Goal: Information Seeking & Learning: Learn about a topic

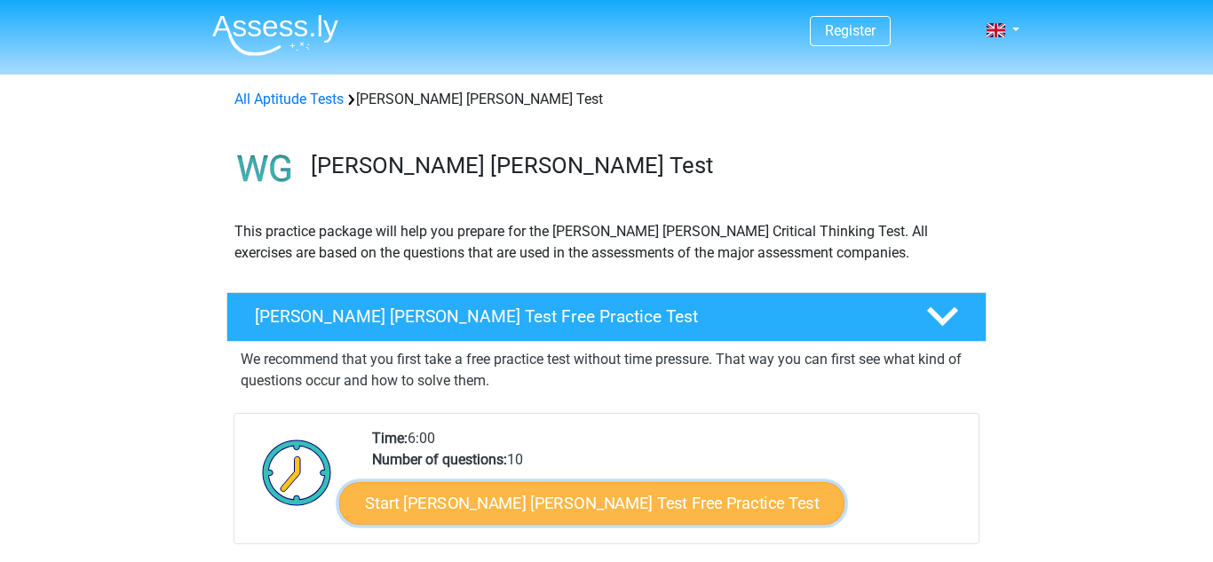
click at [524, 494] on link "Start Watson Glaser Test Free Practice Test" at bounding box center [591, 503] width 505 height 43
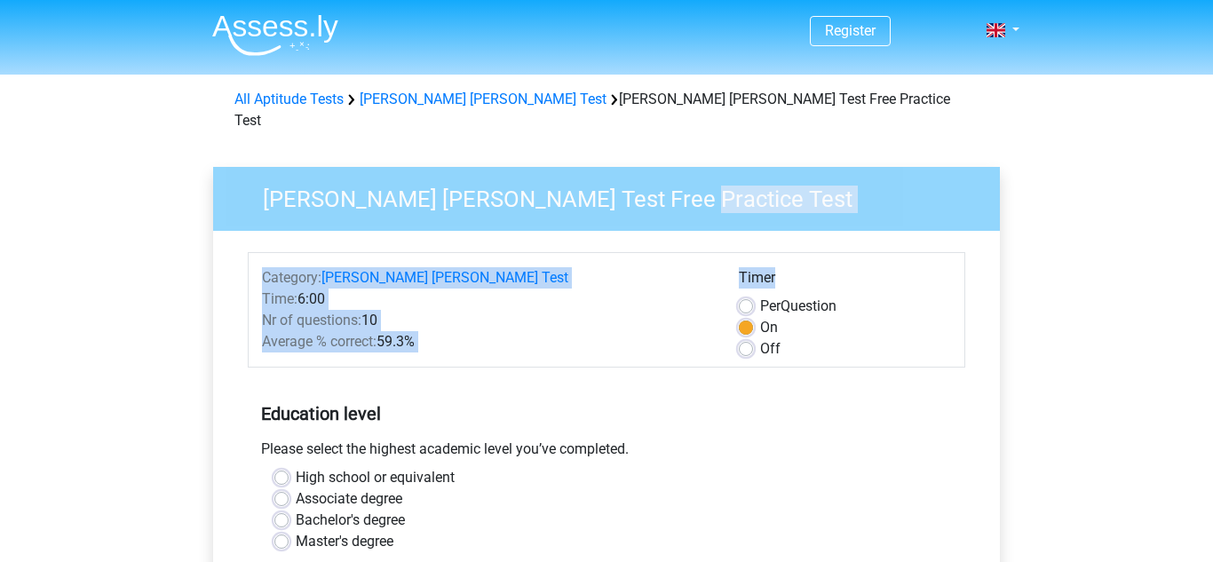
drag, startPoint x: 1212, startPoint y: 178, endPoint x: 1212, endPoint y: 260, distance: 82.6
click at [1011, 196] on div "Watson Glaser Test Free Practice Test Category: Watson Glaser Test Time: 6:00 N…" at bounding box center [606, 547] width 815 height 817
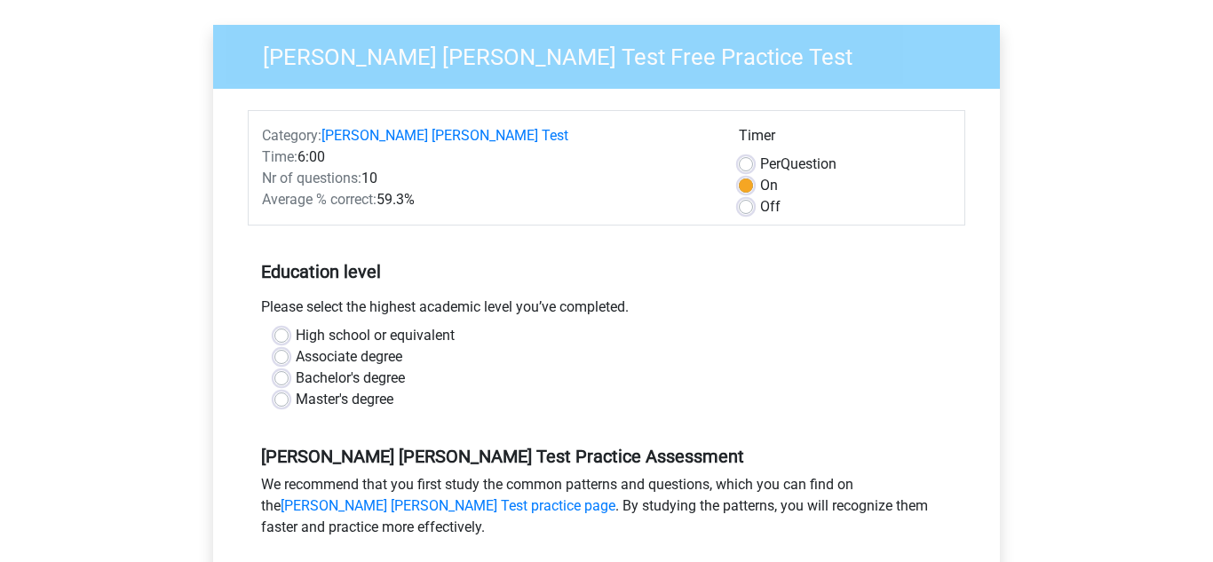
scroll to position [147, 0]
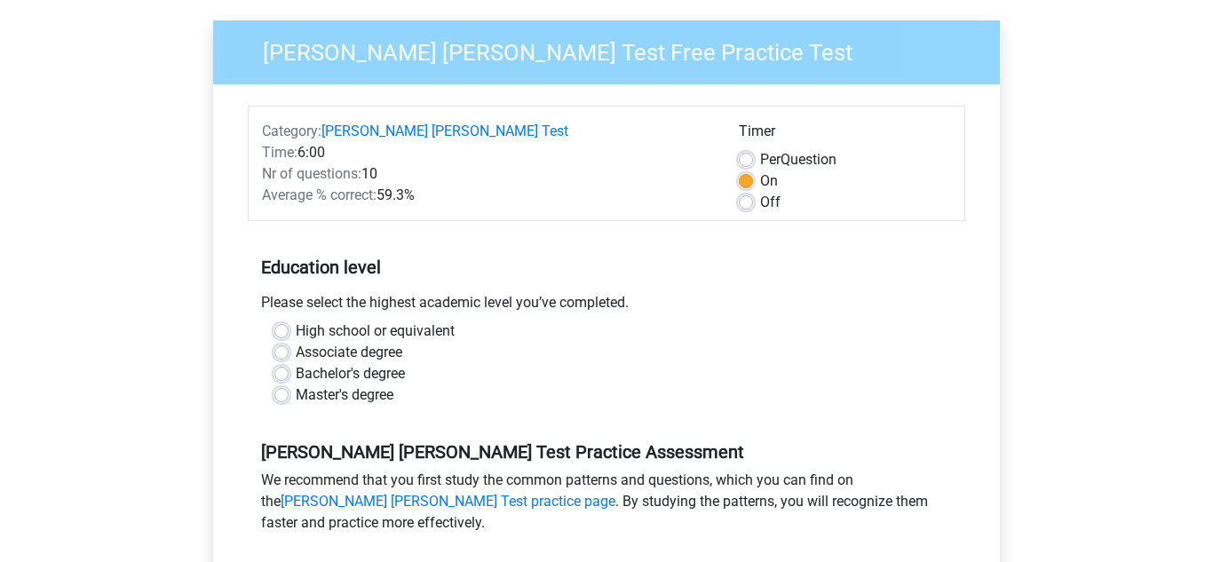
click at [296, 321] on label "High school or equivalent" at bounding box center [375, 331] width 159 height 21
click at [283, 321] on input "High school or equivalent" at bounding box center [281, 330] width 14 height 18
radio input "true"
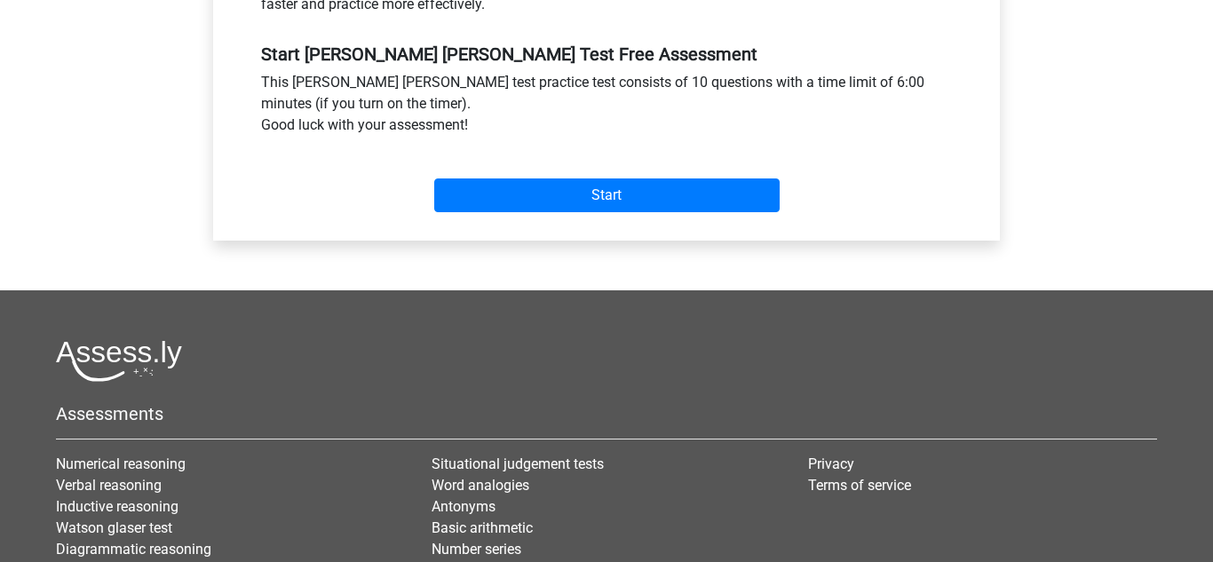
scroll to position [677, 0]
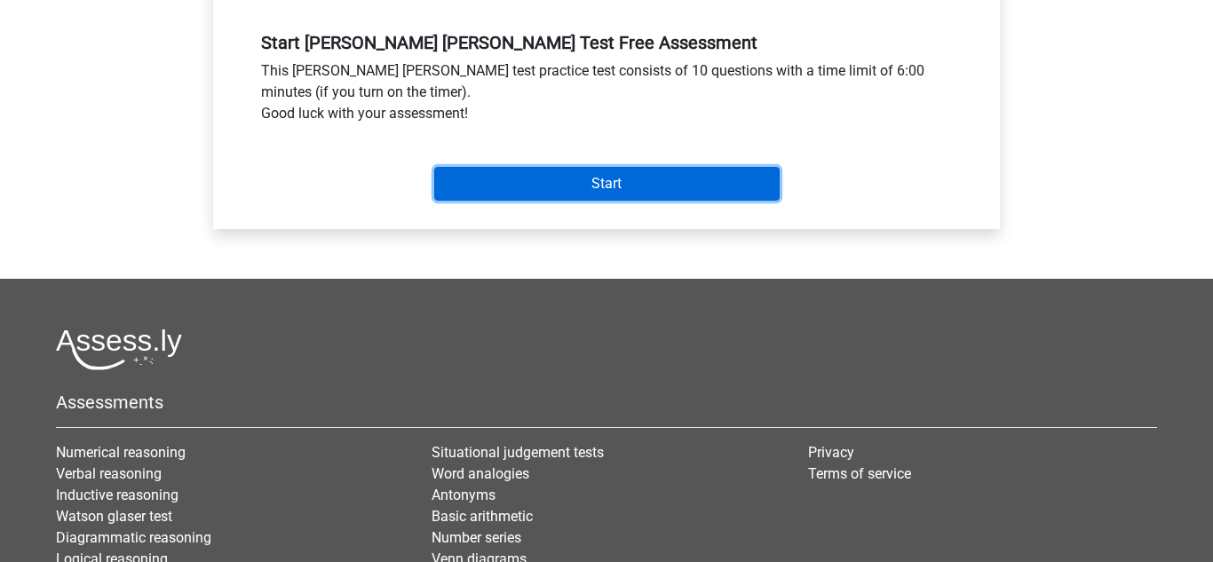
click at [637, 169] on input "Start" at bounding box center [607, 184] width 346 height 34
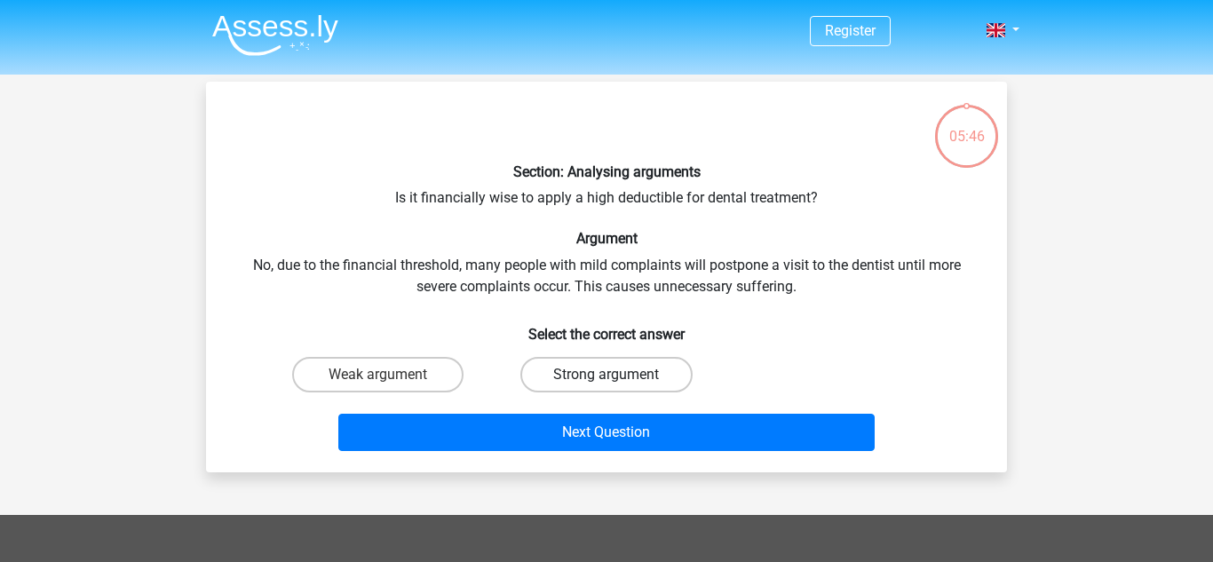
click at [599, 366] on label "Strong argument" at bounding box center [605, 375] width 171 height 36
click at [607, 375] on input "Strong argument" at bounding box center [613, 381] width 12 height 12
radio input "true"
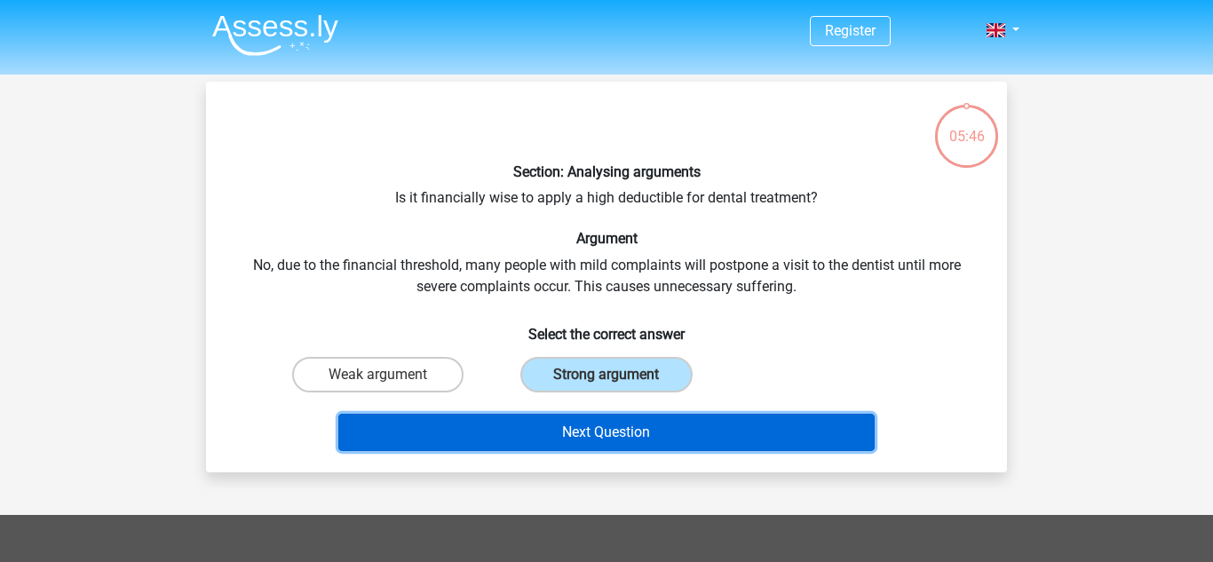
click at [616, 422] on button "Next Question" at bounding box center [606, 432] width 537 height 37
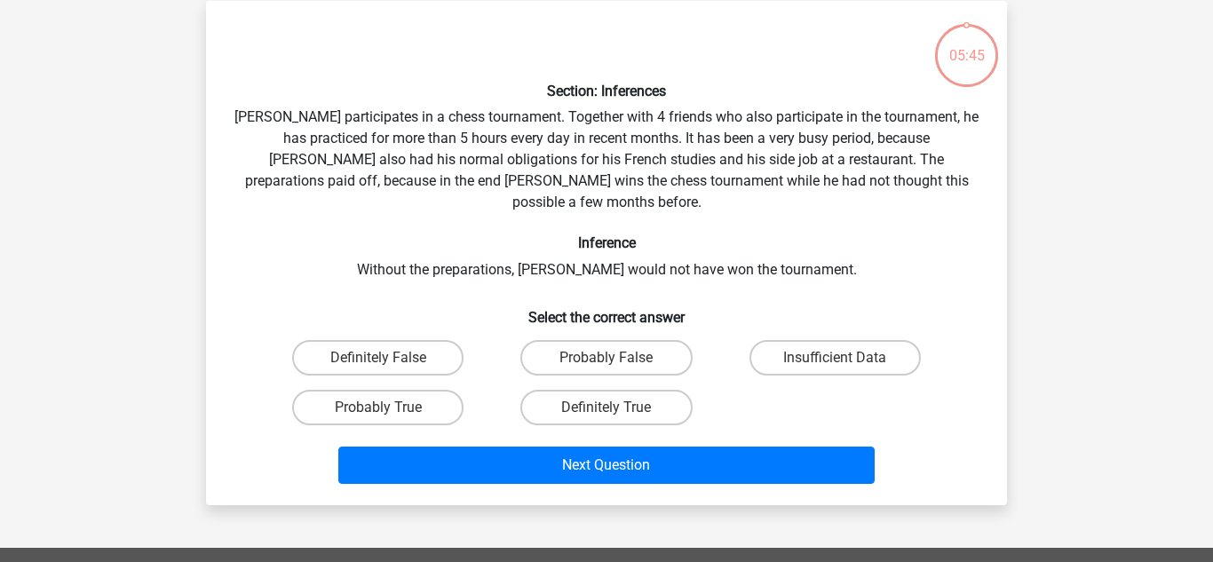
scroll to position [82, 0]
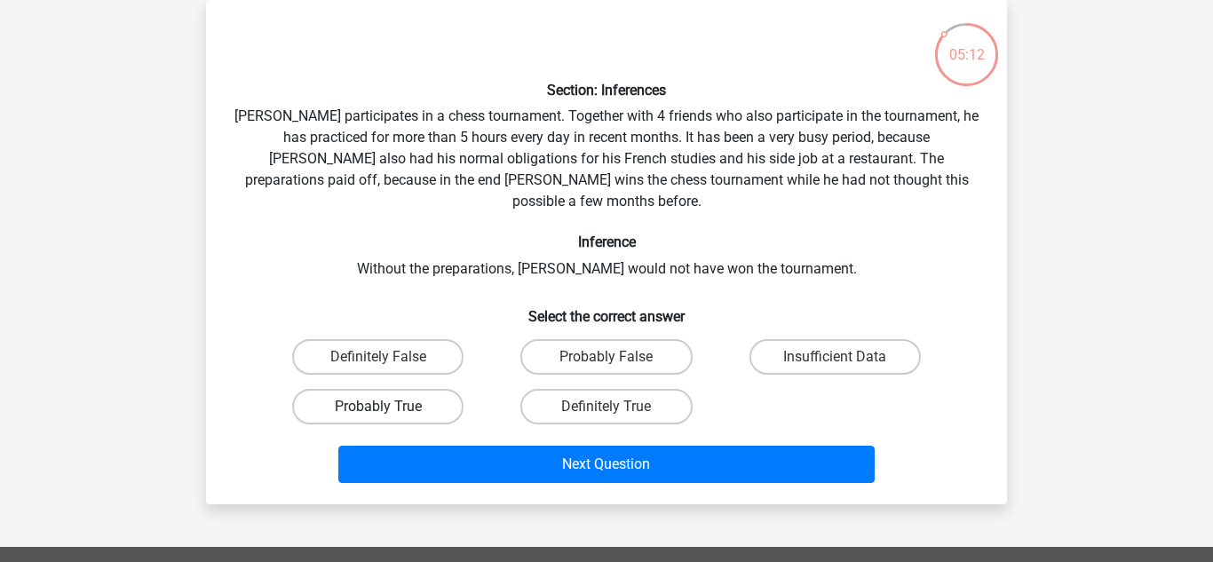
click at [348, 389] on label "Probably True" at bounding box center [377, 407] width 171 height 36
click at [378, 407] on input "Probably True" at bounding box center [384, 413] width 12 height 12
radio input "true"
click at [658, 346] on label "Probably False" at bounding box center [605, 357] width 171 height 36
click at [618, 357] on input "Probably False" at bounding box center [613, 363] width 12 height 12
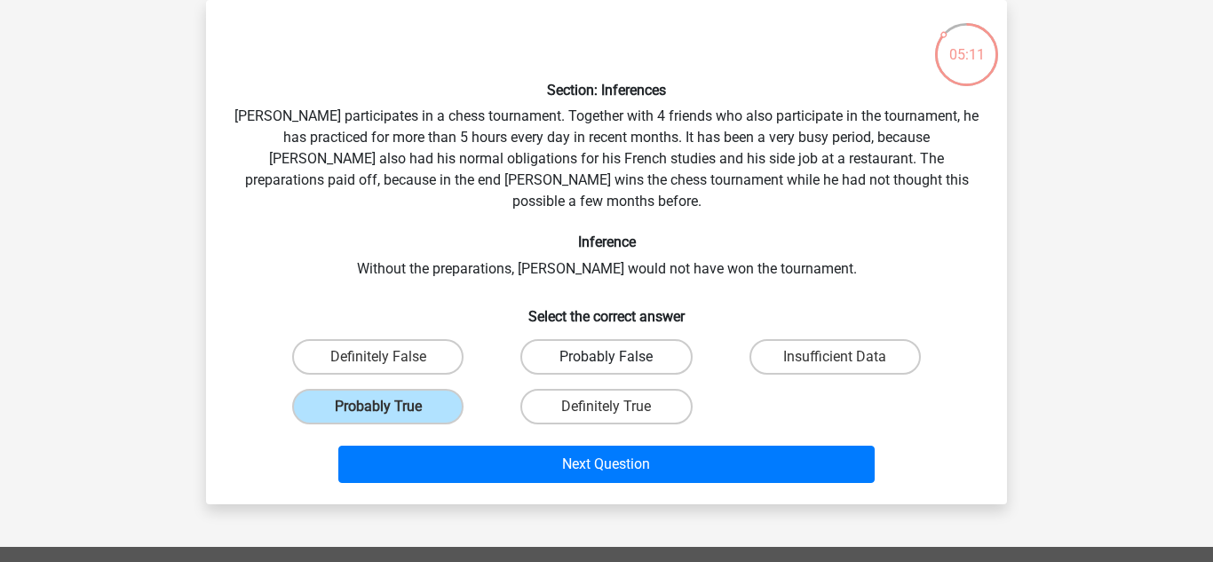
radio input "true"
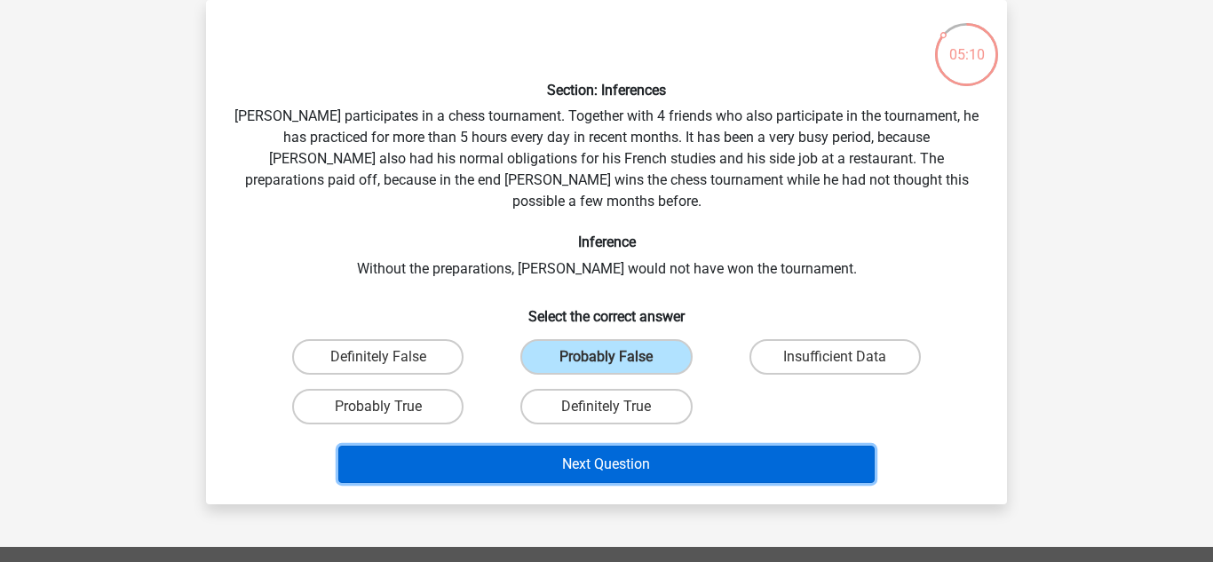
click at [718, 446] on button "Next Question" at bounding box center [606, 464] width 537 height 37
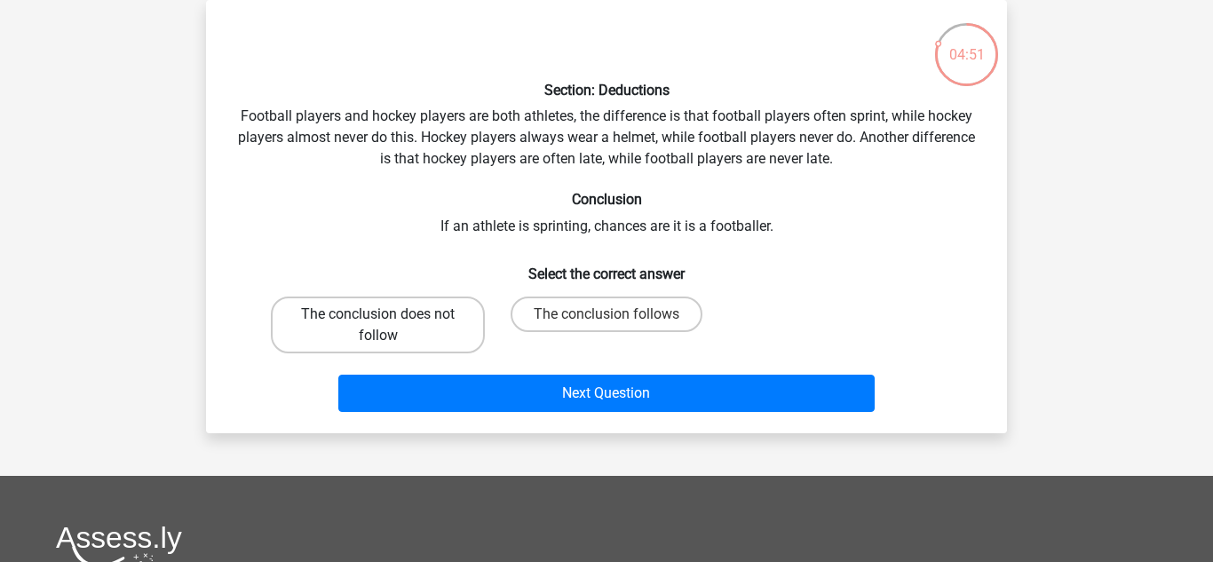
click at [413, 324] on label "The conclusion does not follow" at bounding box center [378, 325] width 214 height 57
click at [390, 324] on input "The conclusion does not follow" at bounding box center [384, 320] width 12 height 12
radio input "true"
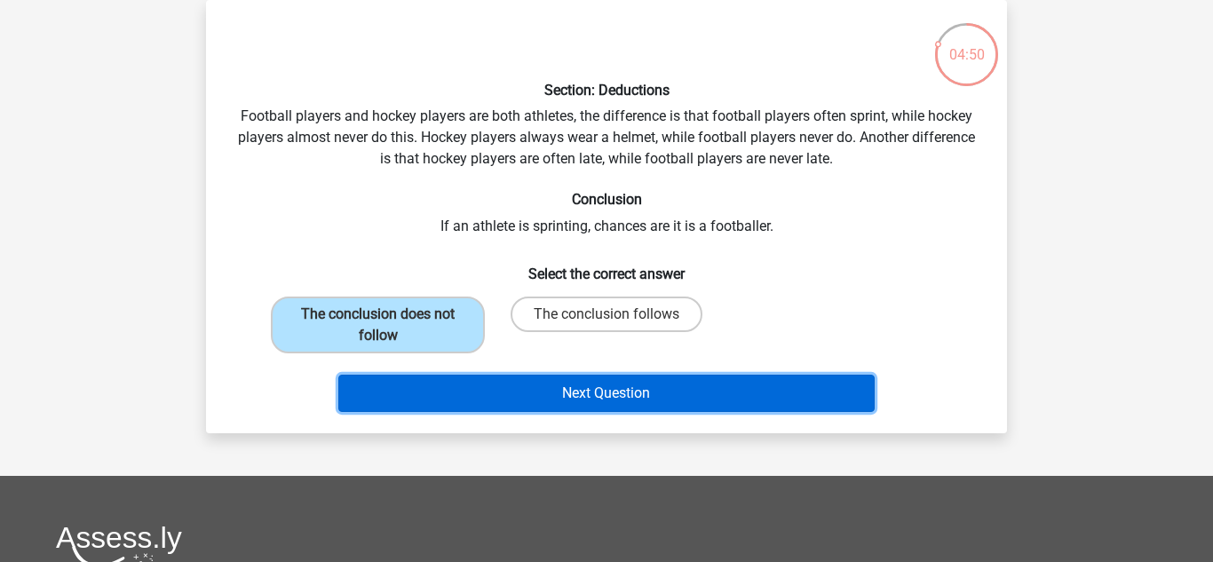
click at [493, 388] on button "Next Question" at bounding box center [606, 393] width 537 height 37
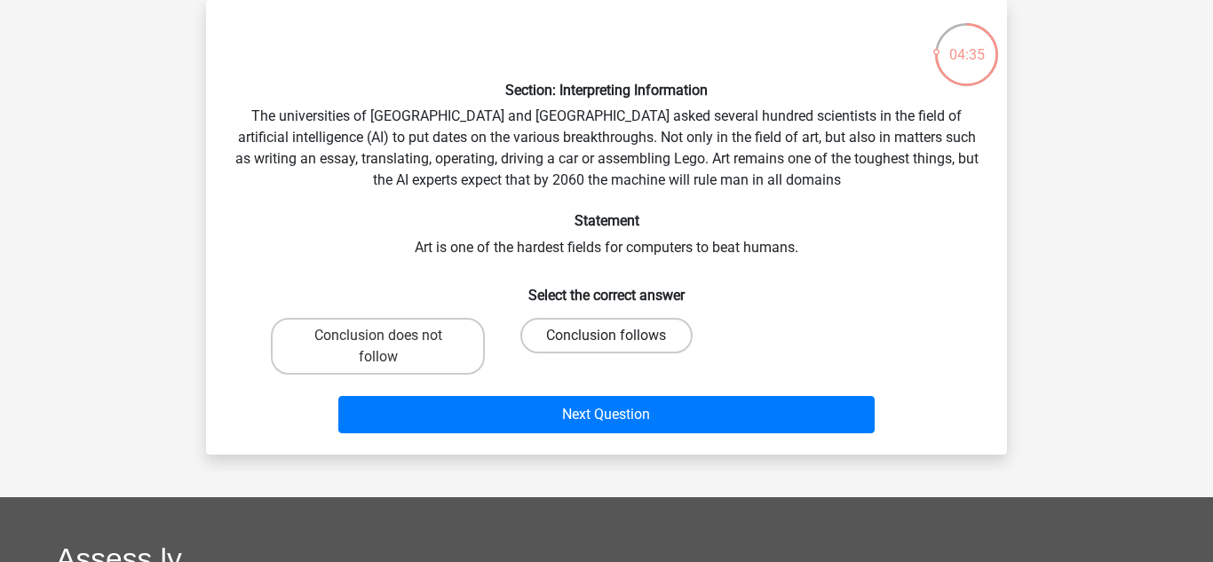
click at [547, 344] on label "Conclusion follows" at bounding box center [605, 336] width 171 height 36
click at [607, 344] on input "Conclusion follows" at bounding box center [613, 342] width 12 height 12
radio input "true"
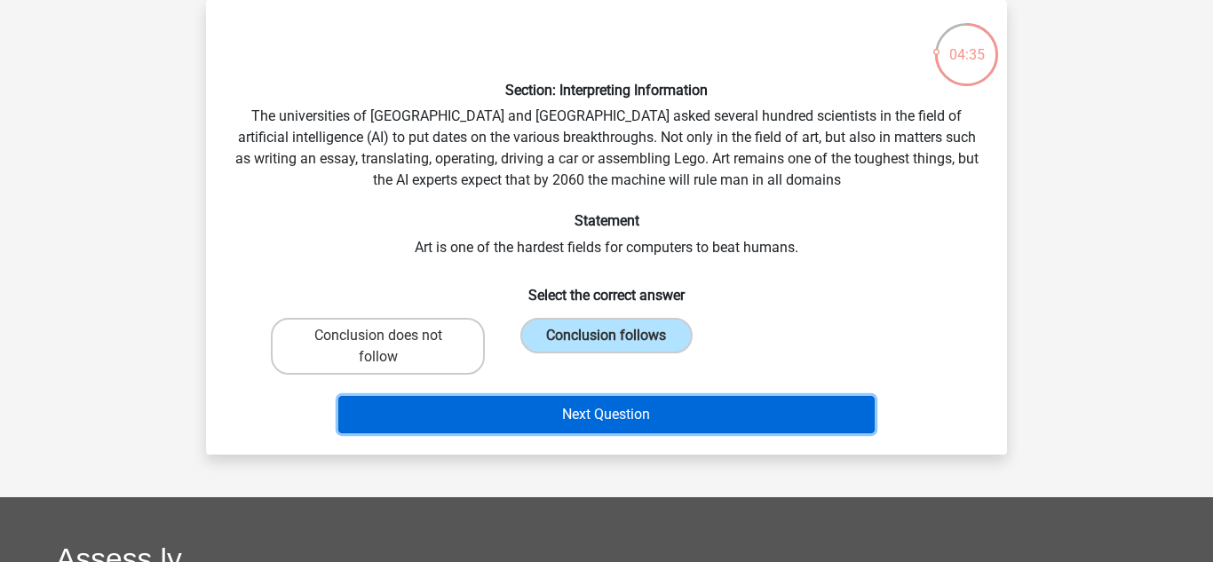
click at [560, 417] on button "Next Question" at bounding box center [606, 414] width 537 height 37
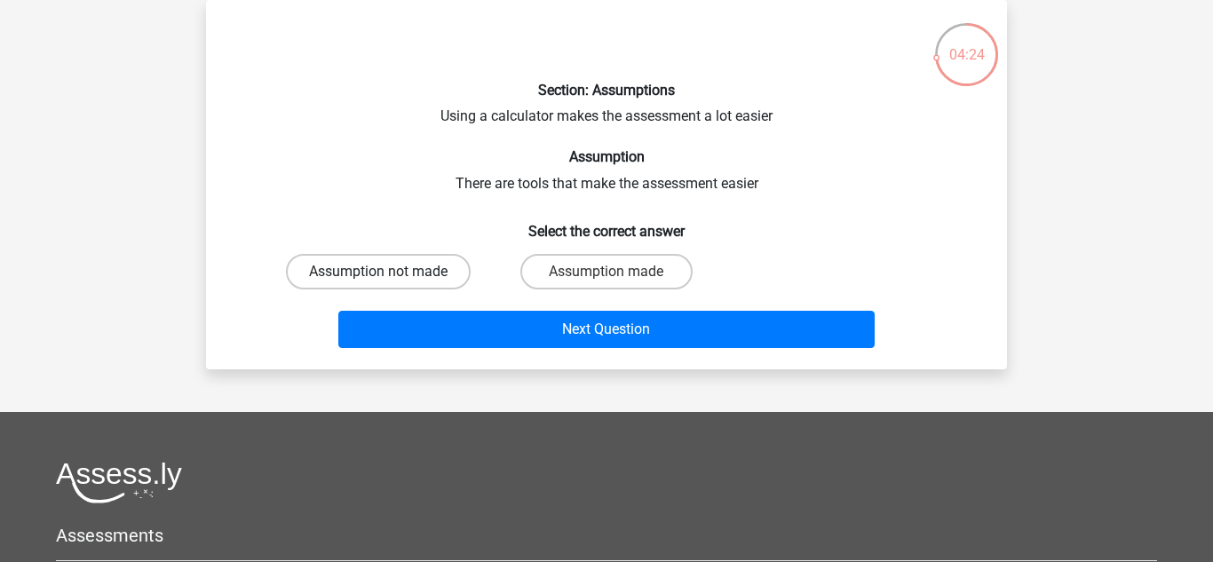
click at [317, 266] on label "Assumption not made" at bounding box center [378, 272] width 185 height 36
click at [378, 272] on input "Assumption not made" at bounding box center [384, 278] width 12 height 12
radio input "true"
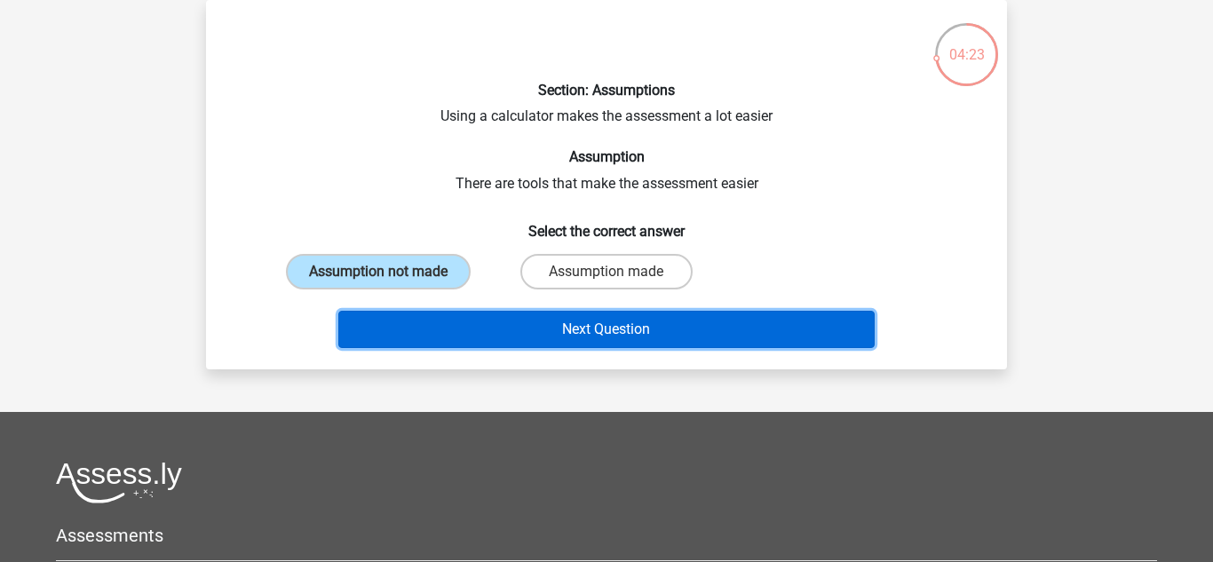
click at [458, 322] on button "Next Question" at bounding box center [606, 329] width 537 height 37
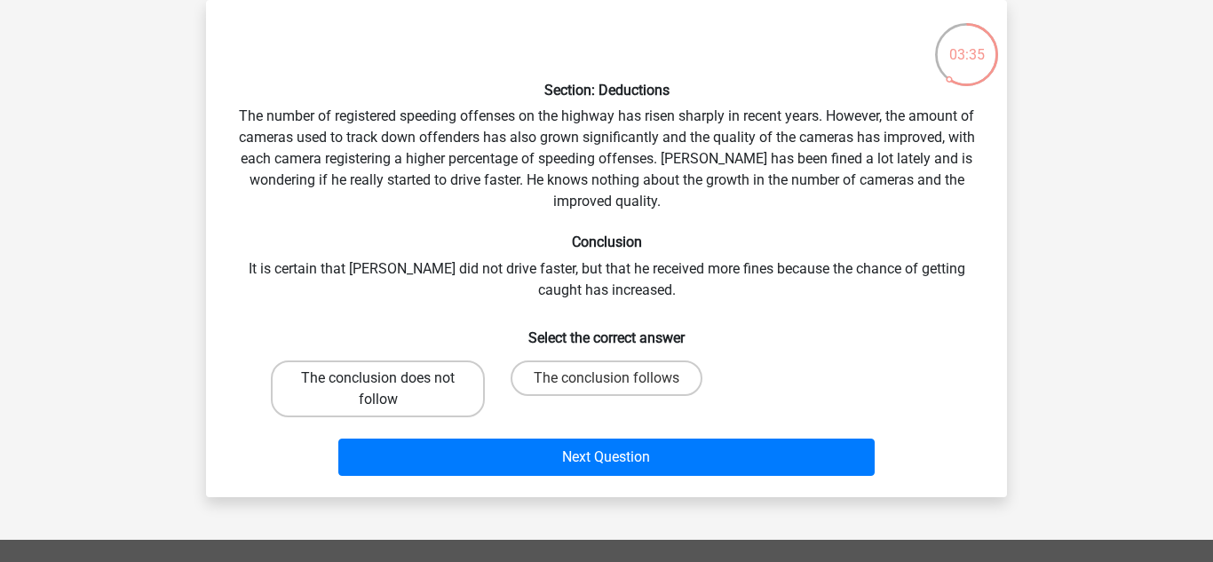
click at [362, 409] on label "The conclusion does not follow" at bounding box center [378, 389] width 214 height 57
click at [378, 390] on input "The conclusion does not follow" at bounding box center [384, 384] width 12 height 12
radio input "true"
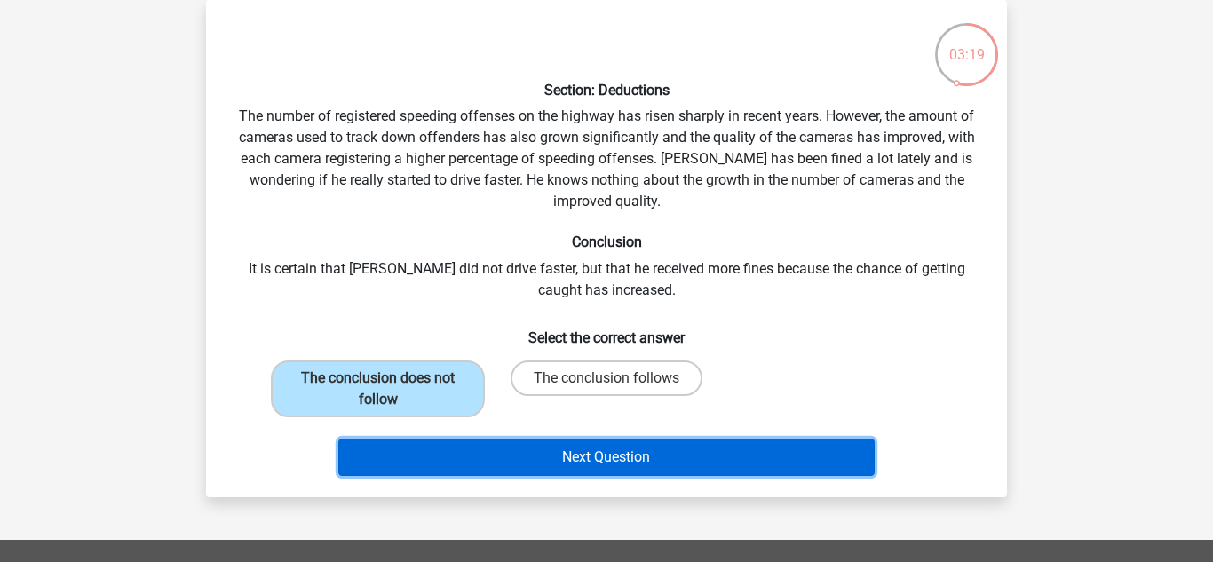
click at [442, 466] on button "Next Question" at bounding box center [606, 457] width 537 height 37
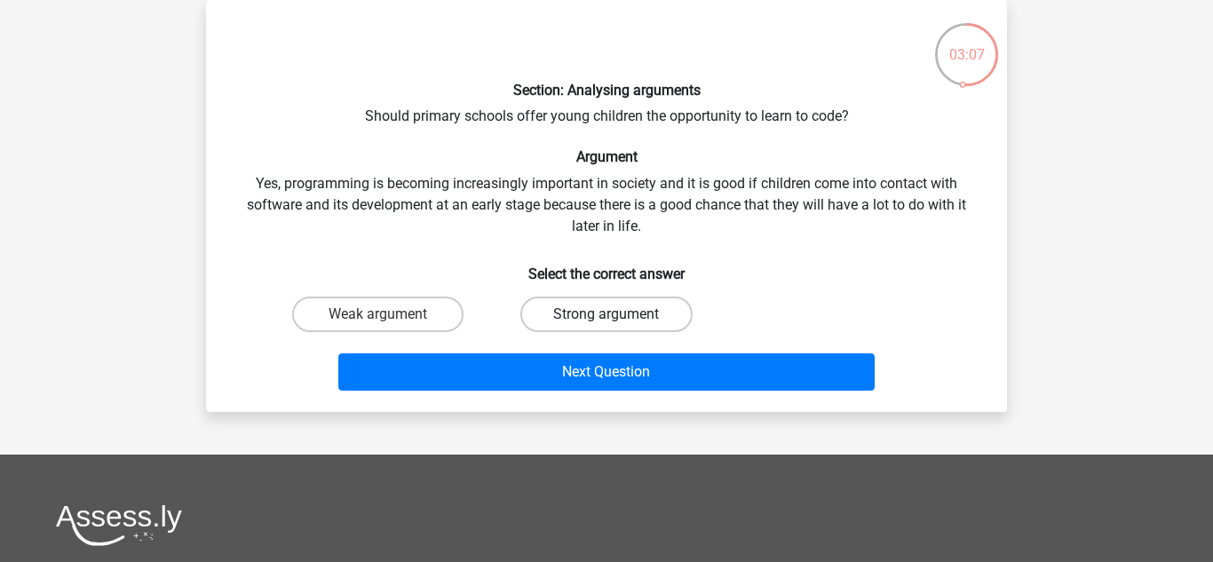
click at [558, 310] on label "Strong argument" at bounding box center [605, 315] width 171 height 36
click at [607, 314] on input "Strong argument" at bounding box center [613, 320] width 12 height 12
radio input "true"
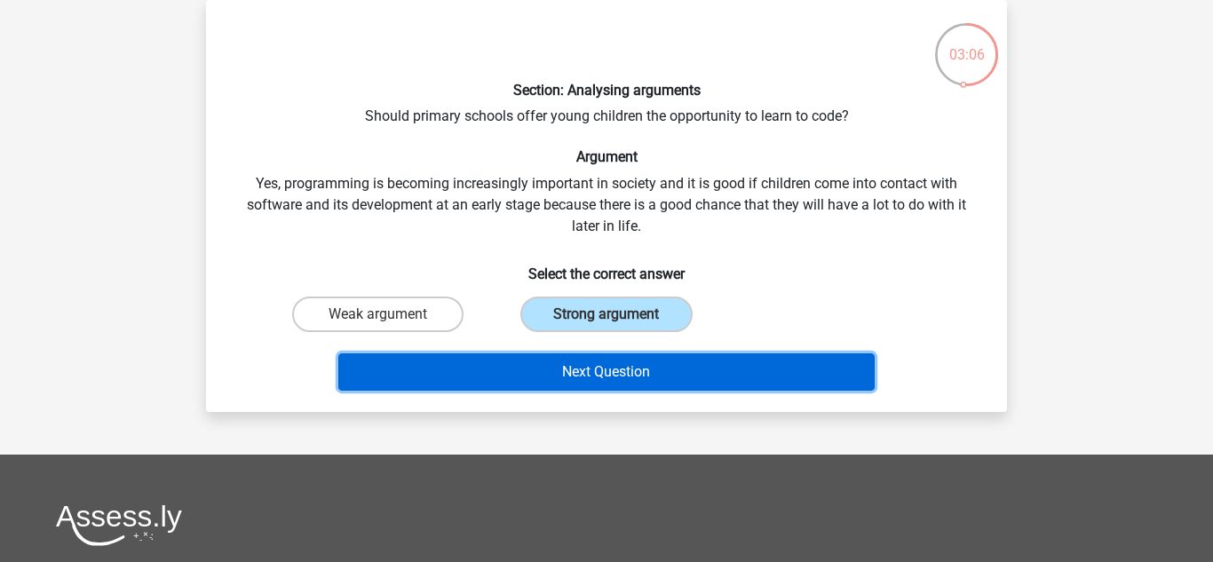
click at [592, 366] on button "Next Question" at bounding box center [606, 372] width 537 height 37
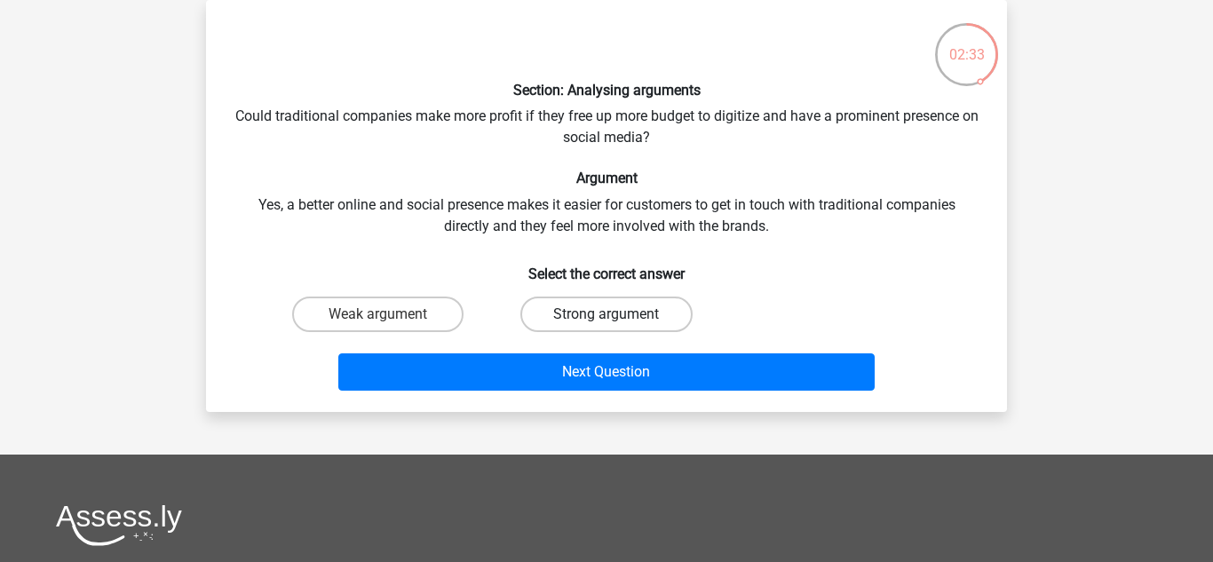
click at [561, 315] on label "Strong argument" at bounding box center [605, 315] width 171 height 36
click at [607, 315] on input "Strong argument" at bounding box center [613, 320] width 12 height 12
radio input "true"
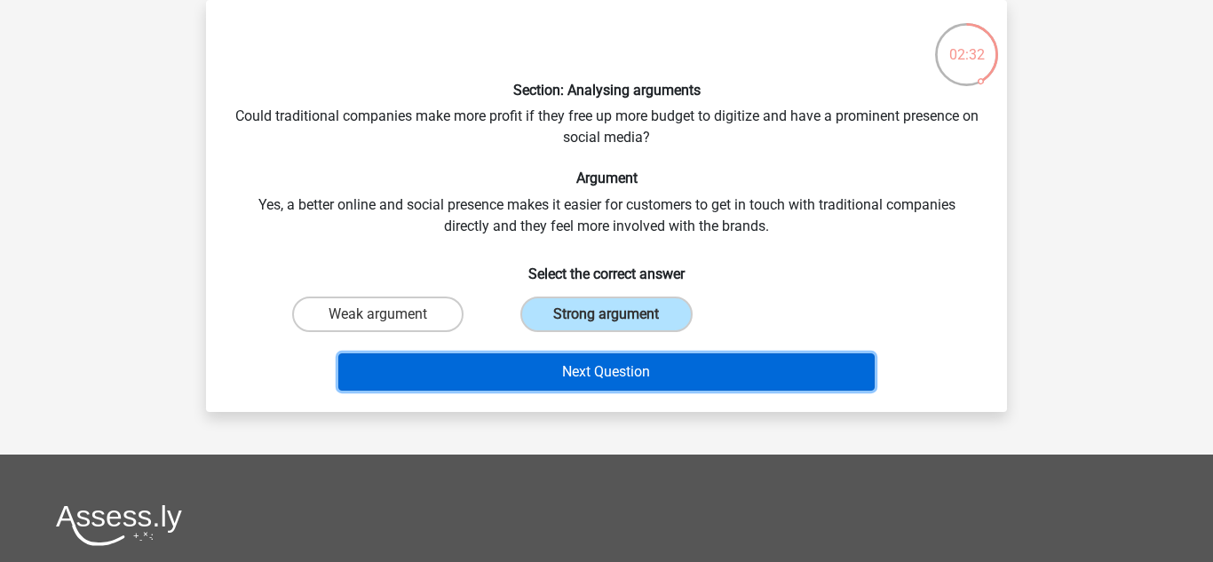
click at [620, 373] on button "Next Question" at bounding box center [606, 372] width 537 height 37
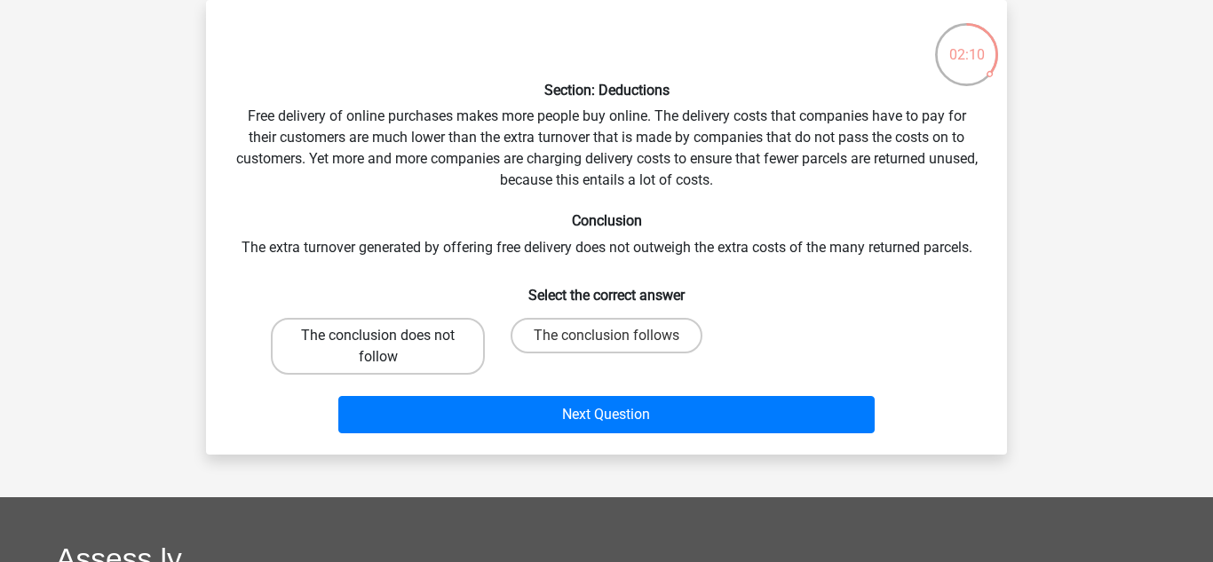
click at [417, 331] on label "The conclusion does not follow" at bounding box center [378, 346] width 214 height 57
click at [390, 336] on input "The conclusion does not follow" at bounding box center [384, 342] width 12 height 12
radio input "true"
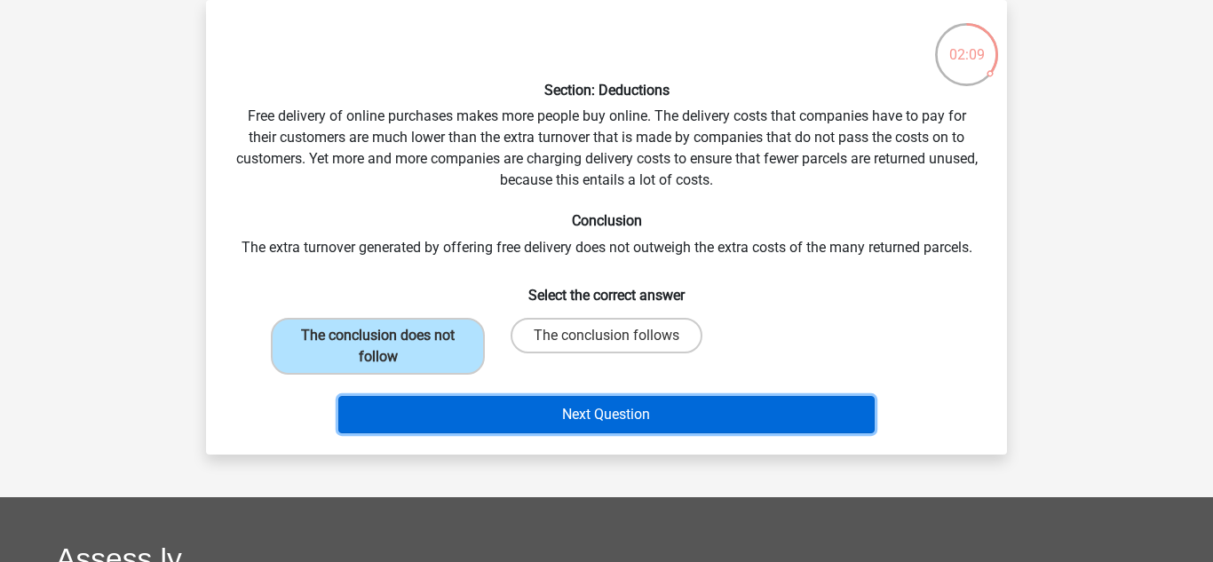
click at [537, 418] on button "Next Question" at bounding box center [606, 414] width 537 height 37
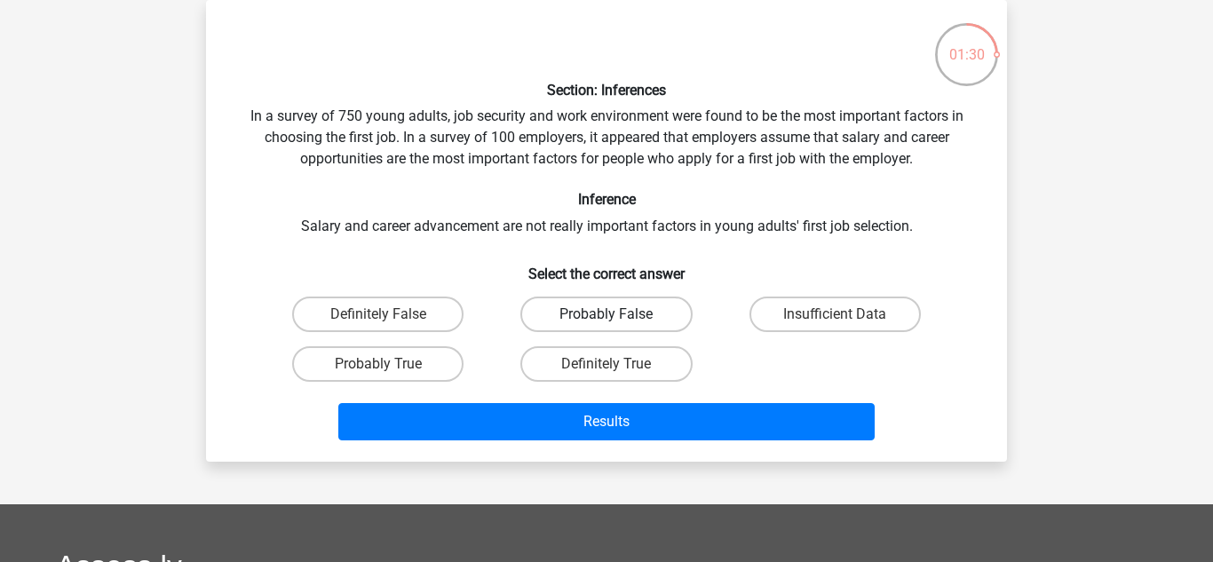
click at [598, 311] on label "Probably False" at bounding box center [605, 315] width 171 height 36
click at [607, 314] on input "Probably False" at bounding box center [613, 320] width 12 height 12
radio input "true"
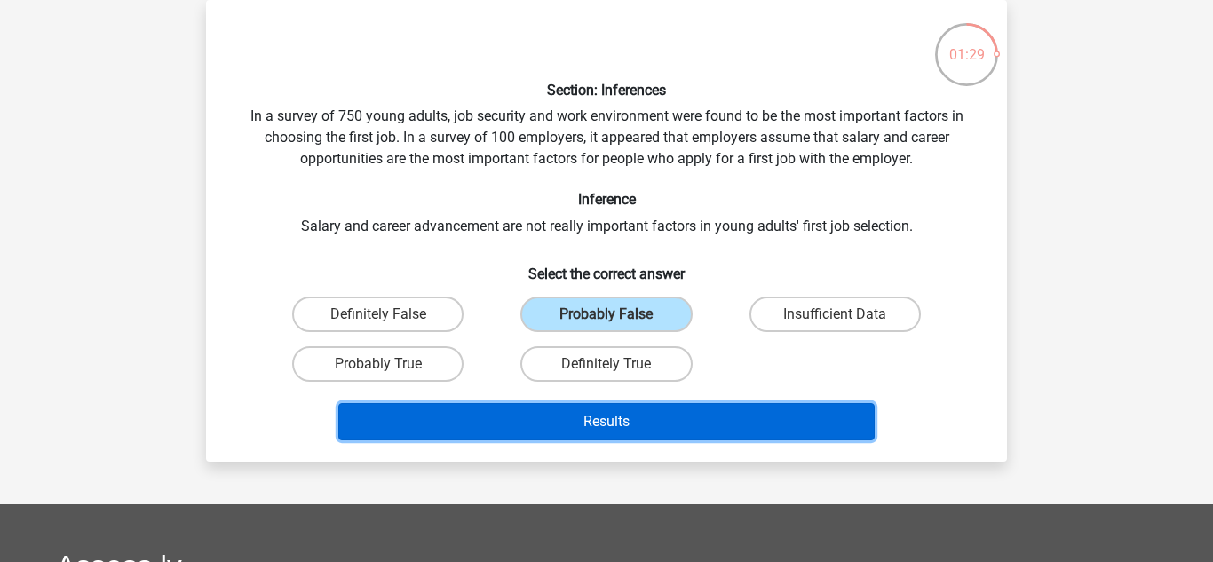
click at [653, 423] on button "Results" at bounding box center [606, 421] width 537 height 37
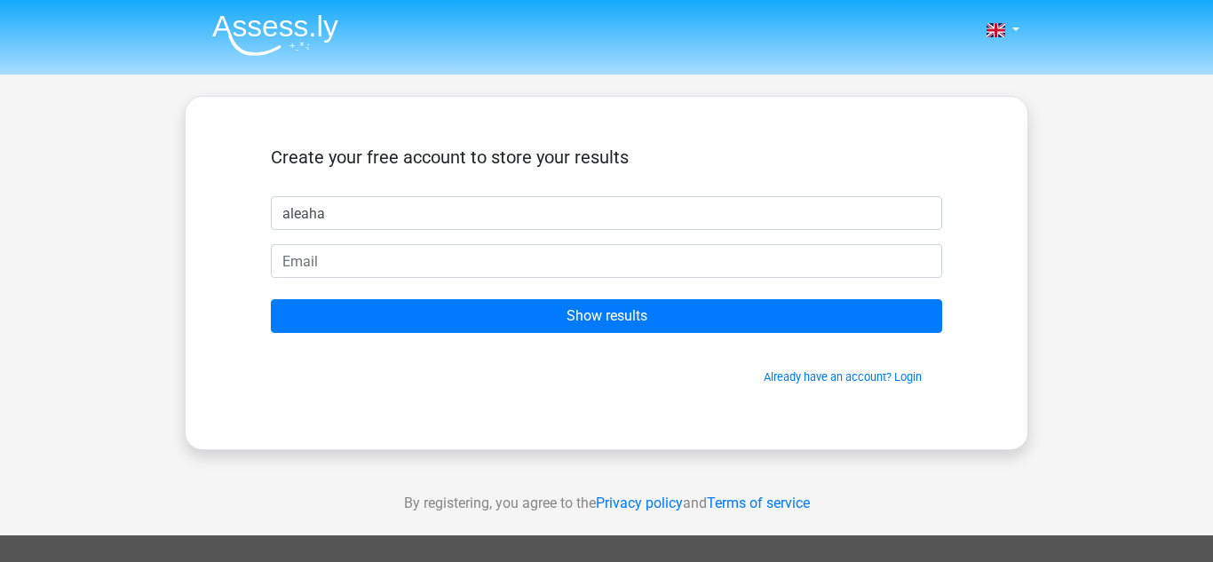
type input "aleaha"
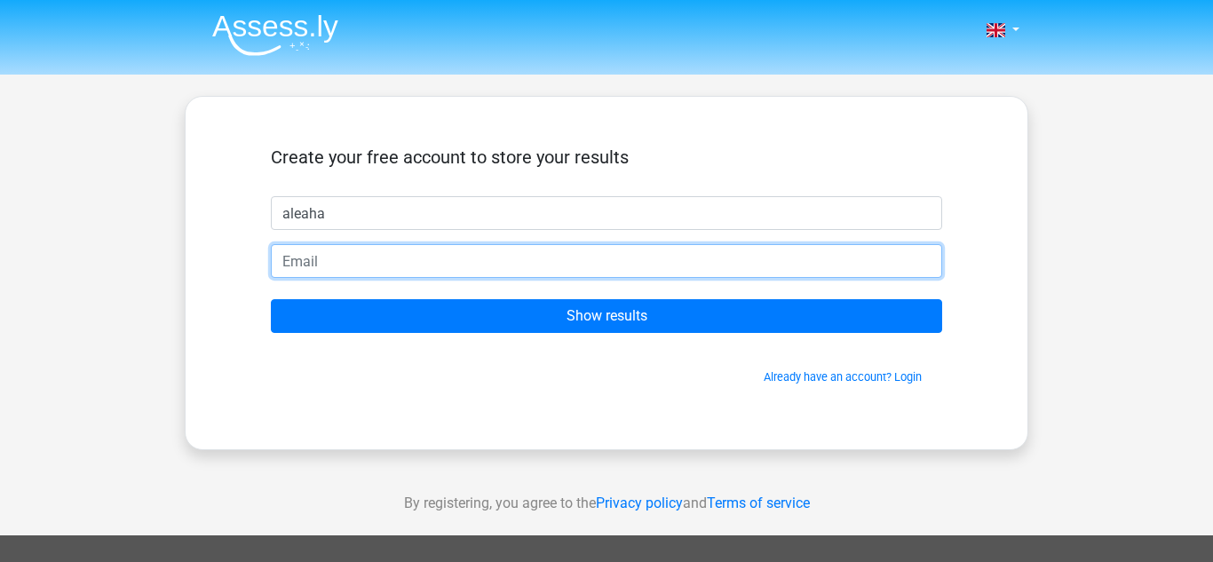
click at [309, 264] on input "email" at bounding box center [606, 261] width 671 height 34
type input "[EMAIL_ADDRESS][DOMAIN_NAME]"
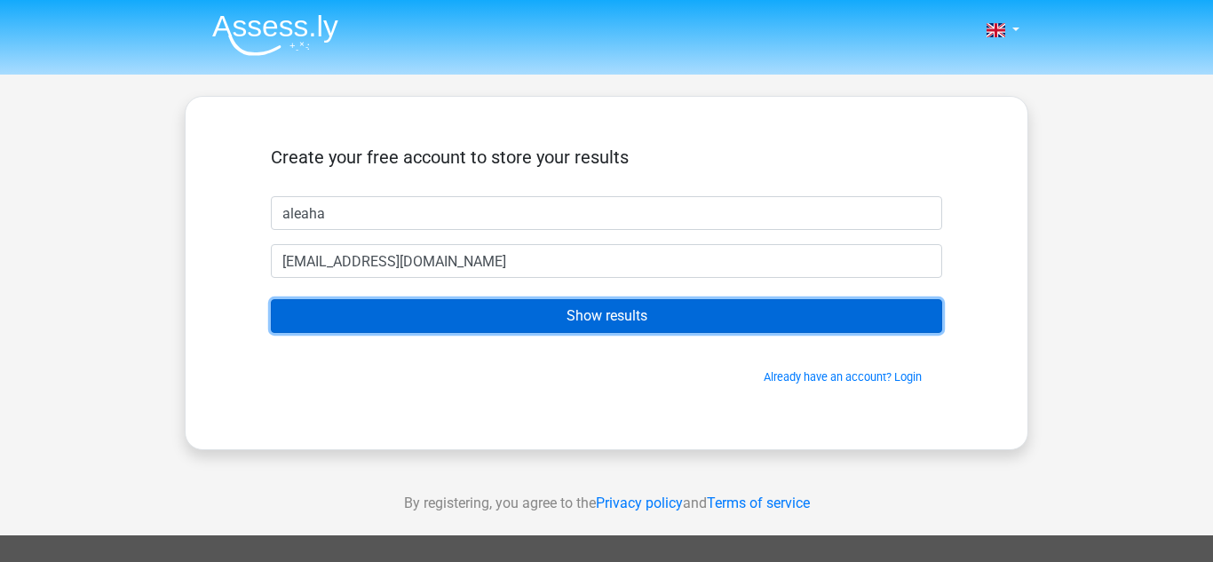
click at [516, 319] on input "Show results" at bounding box center [606, 316] width 671 height 34
click at [402, 310] on input "Show results" at bounding box center [606, 316] width 671 height 34
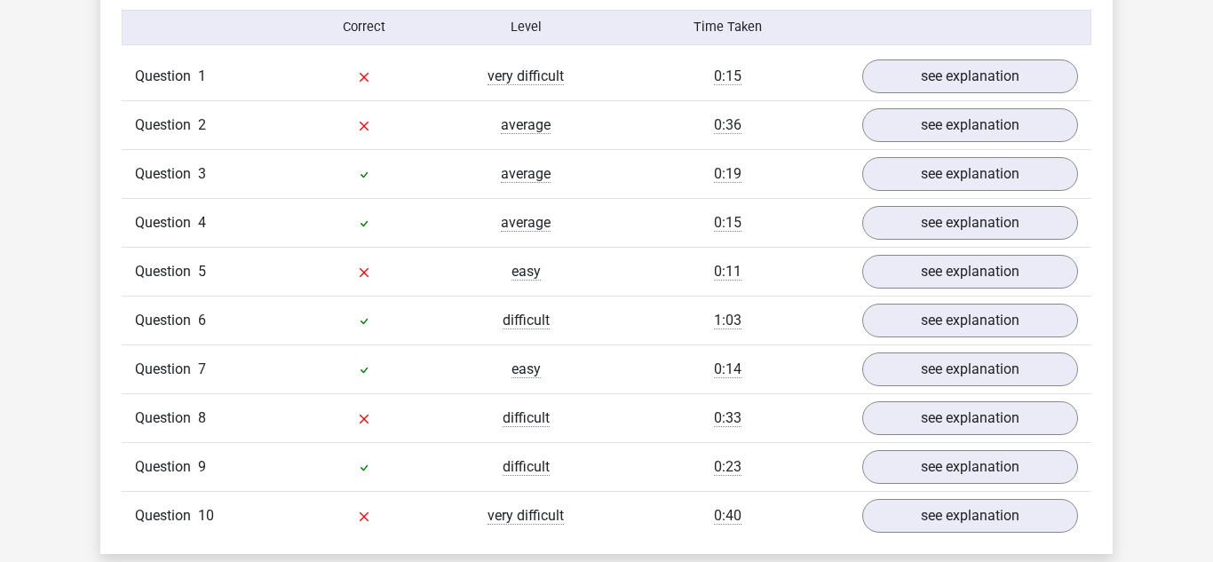
scroll to position [1478, 0]
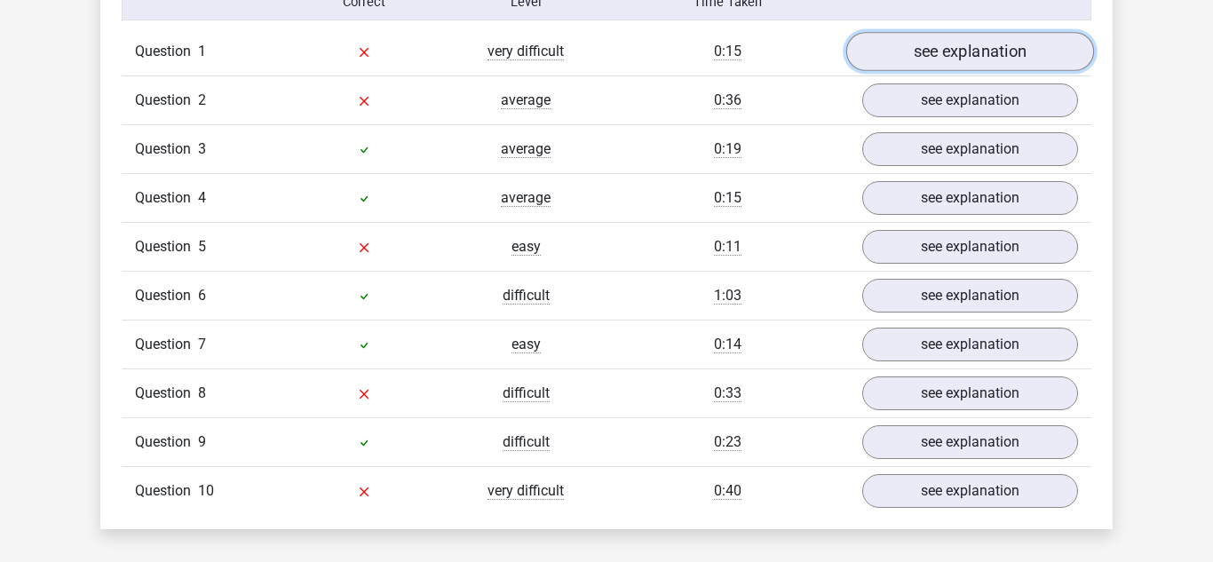
click at [913, 48] on link "see explanation" at bounding box center [970, 51] width 248 height 39
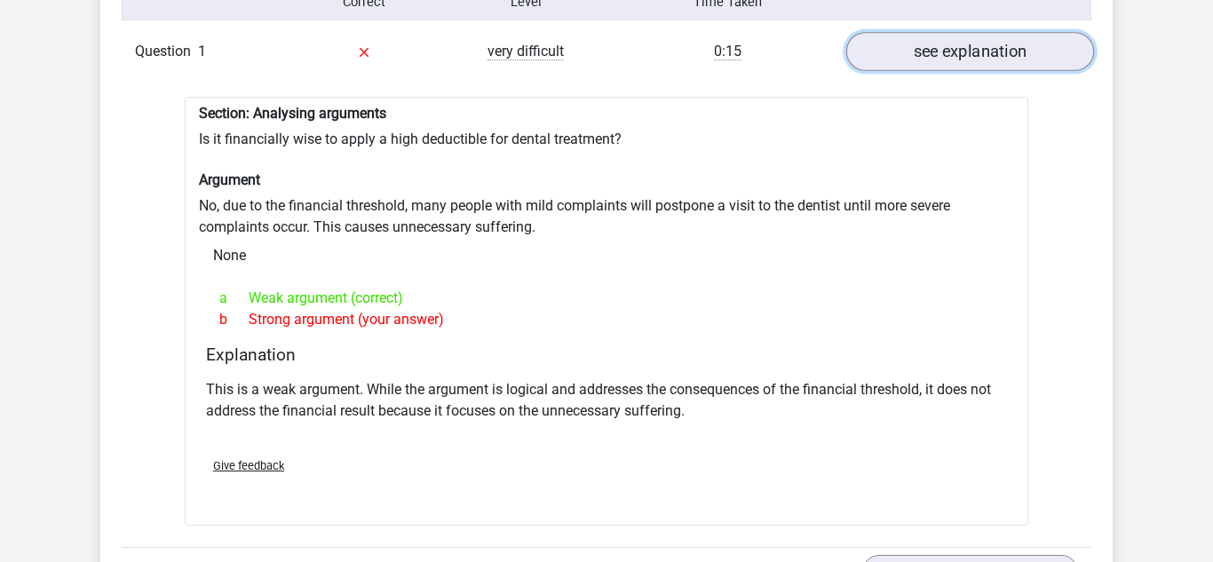
click at [1002, 38] on link "see explanation" at bounding box center [970, 51] width 248 height 39
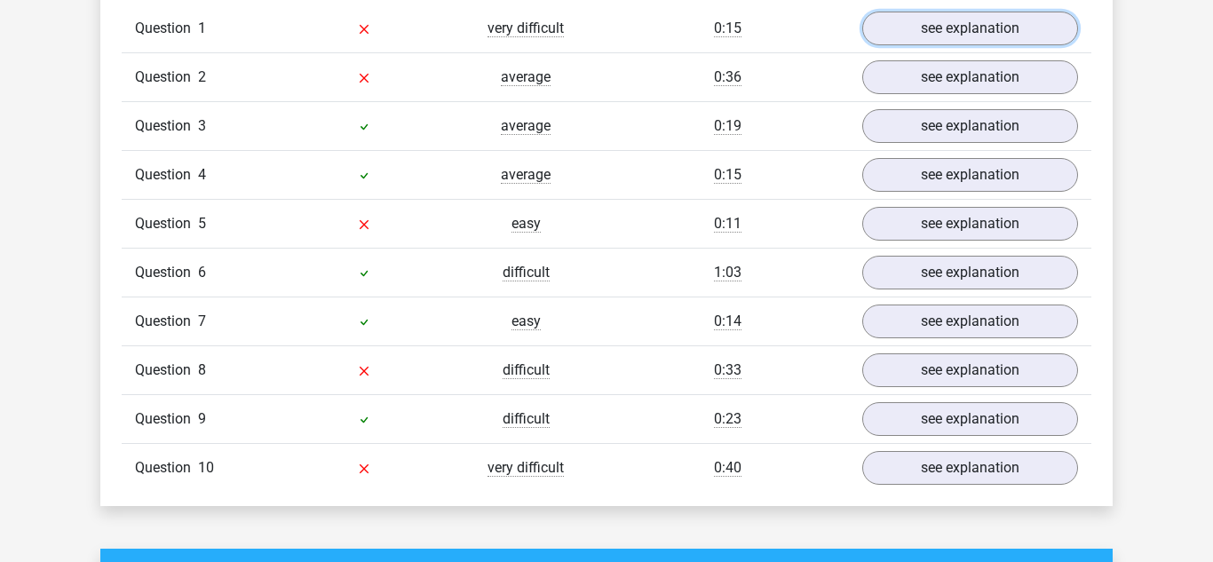
scroll to position [1489, 0]
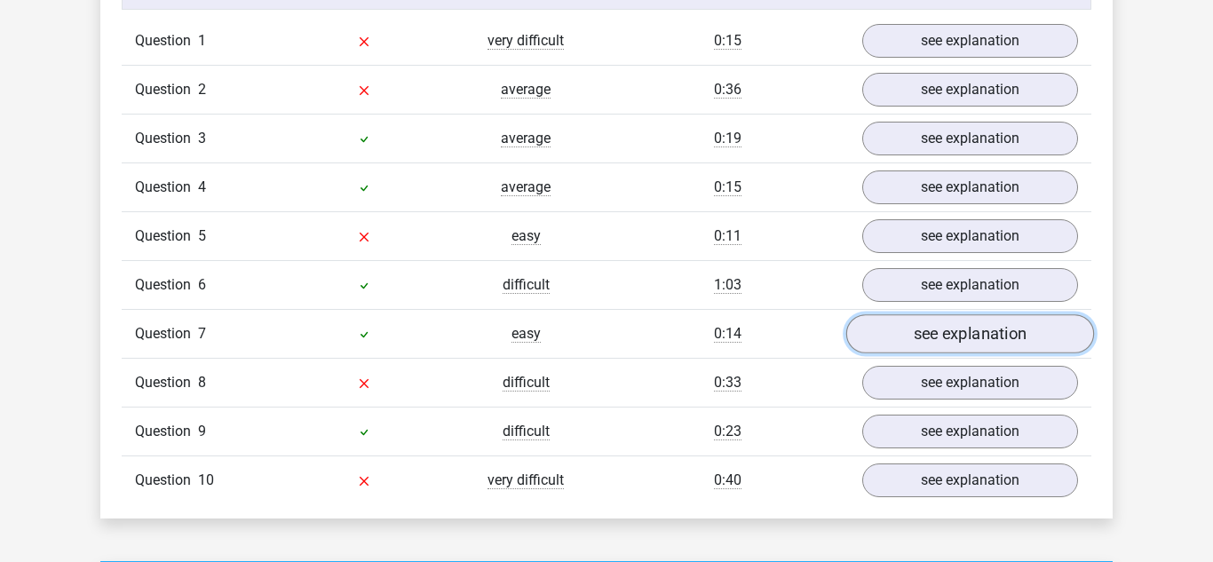
click at [980, 318] on link "see explanation" at bounding box center [970, 333] width 248 height 39
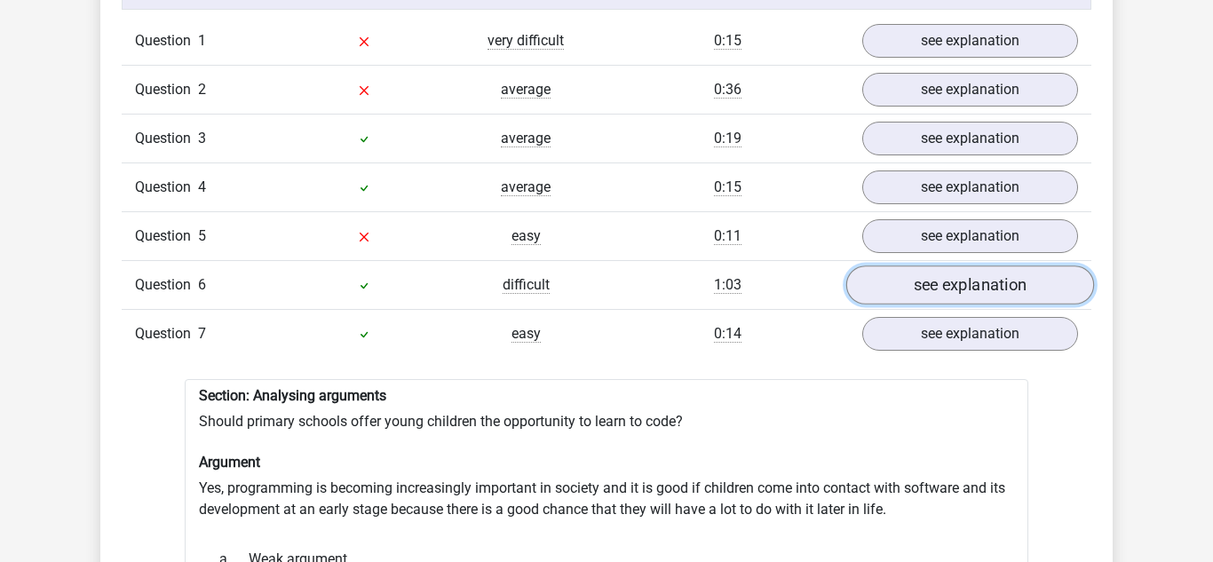
click at [981, 284] on link "see explanation" at bounding box center [970, 285] width 248 height 39
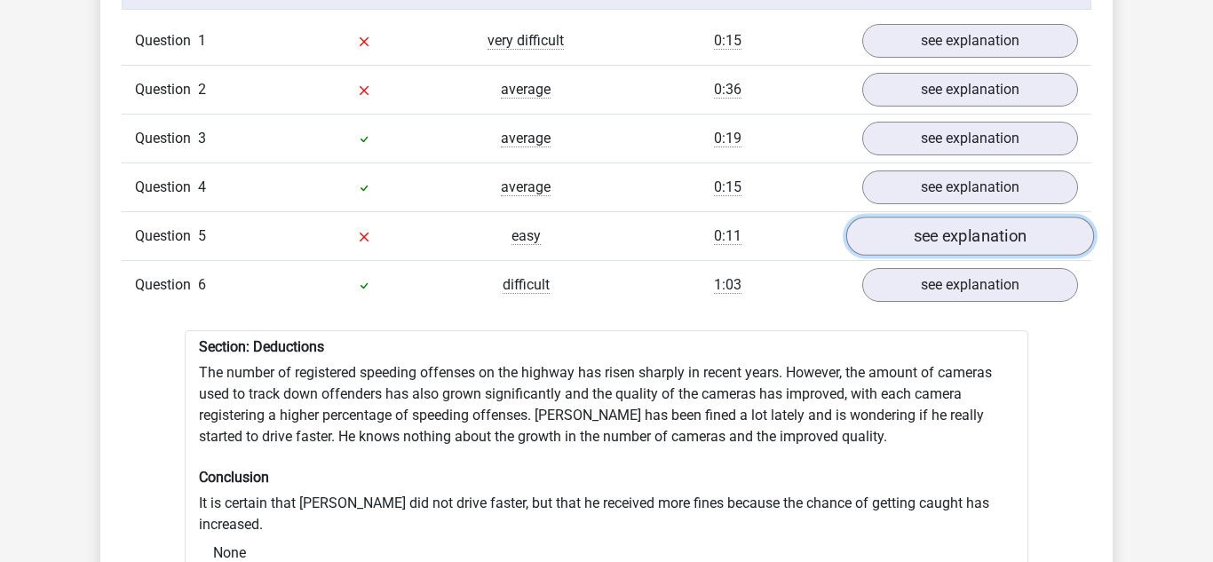
click at [975, 235] on link "see explanation" at bounding box center [970, 236] width 248 height 39
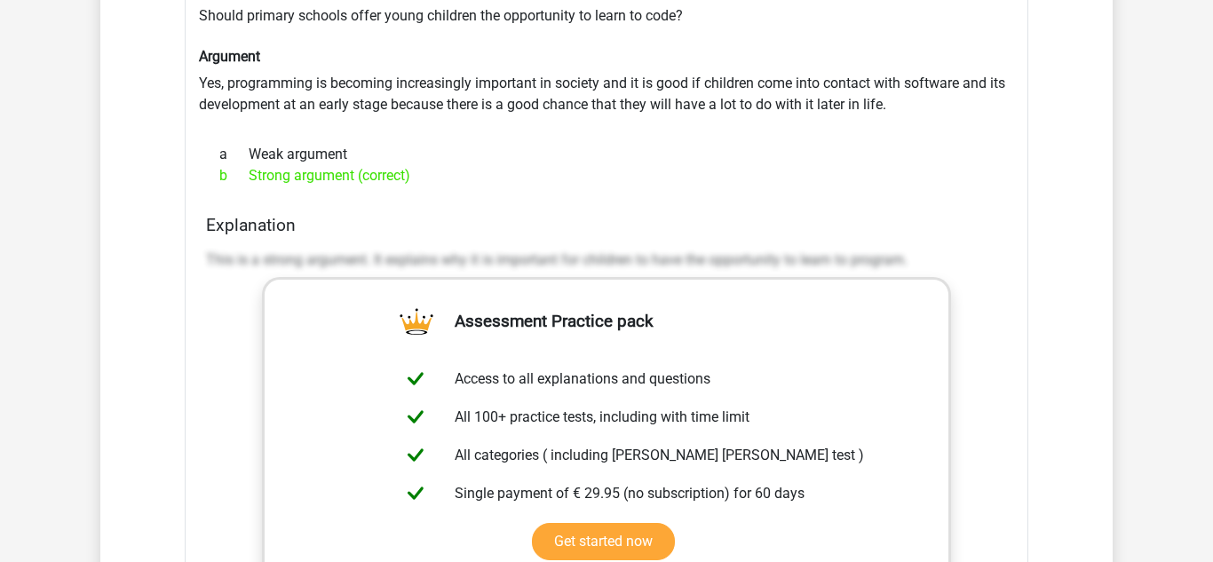
scroll to position [2811, 0]
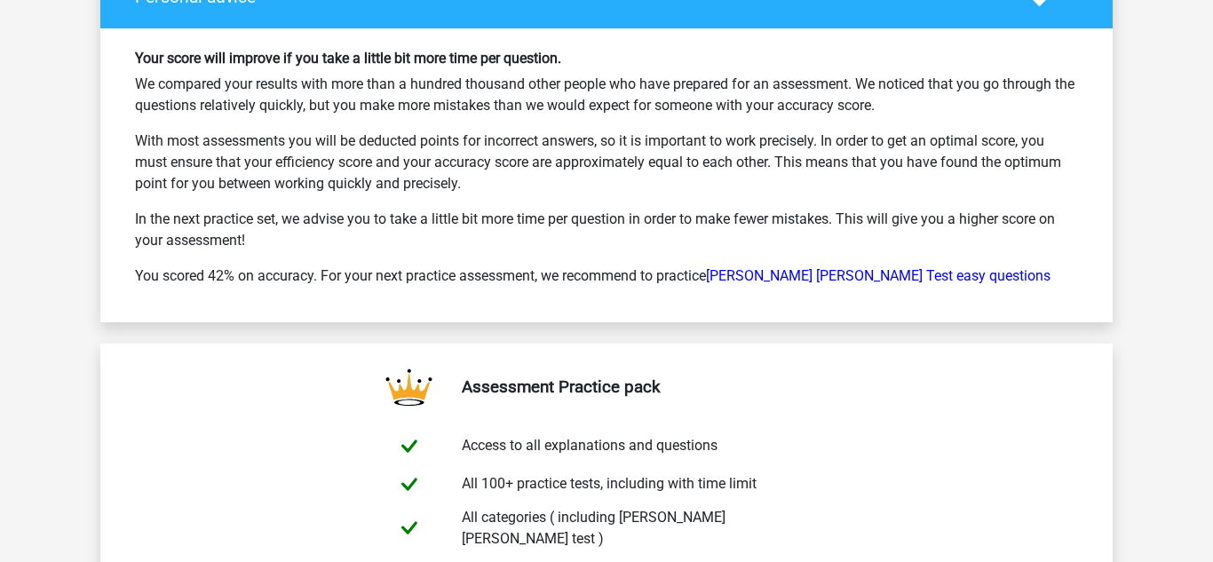
scroll to position [2689, 0]
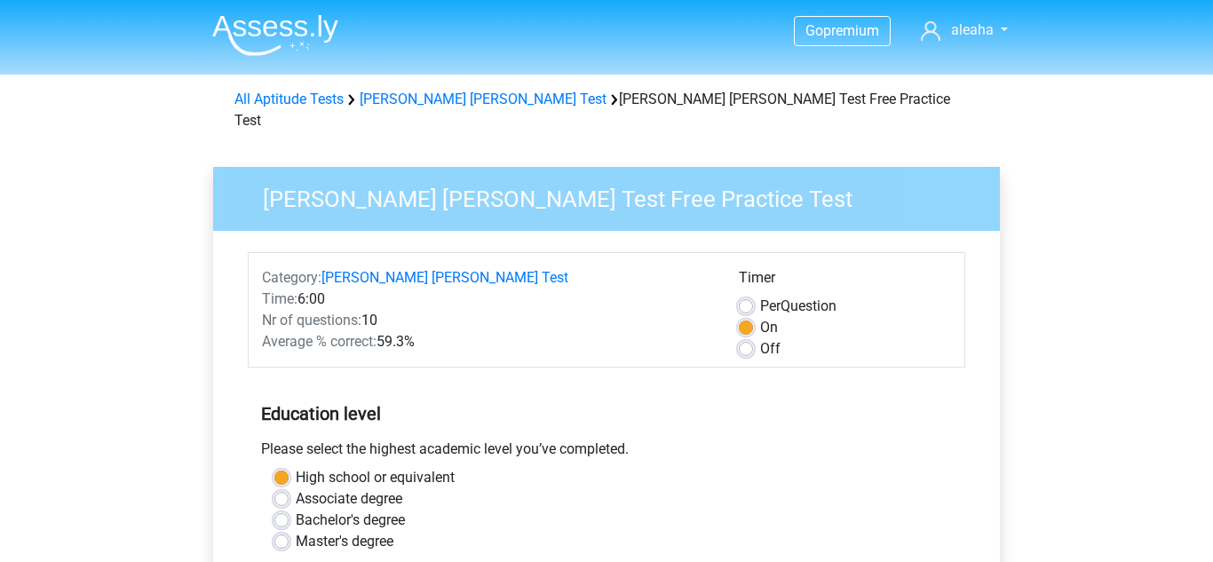
scroll to position [677, 0]
